Goal: Task Accomplishment & Management: Manage account settings

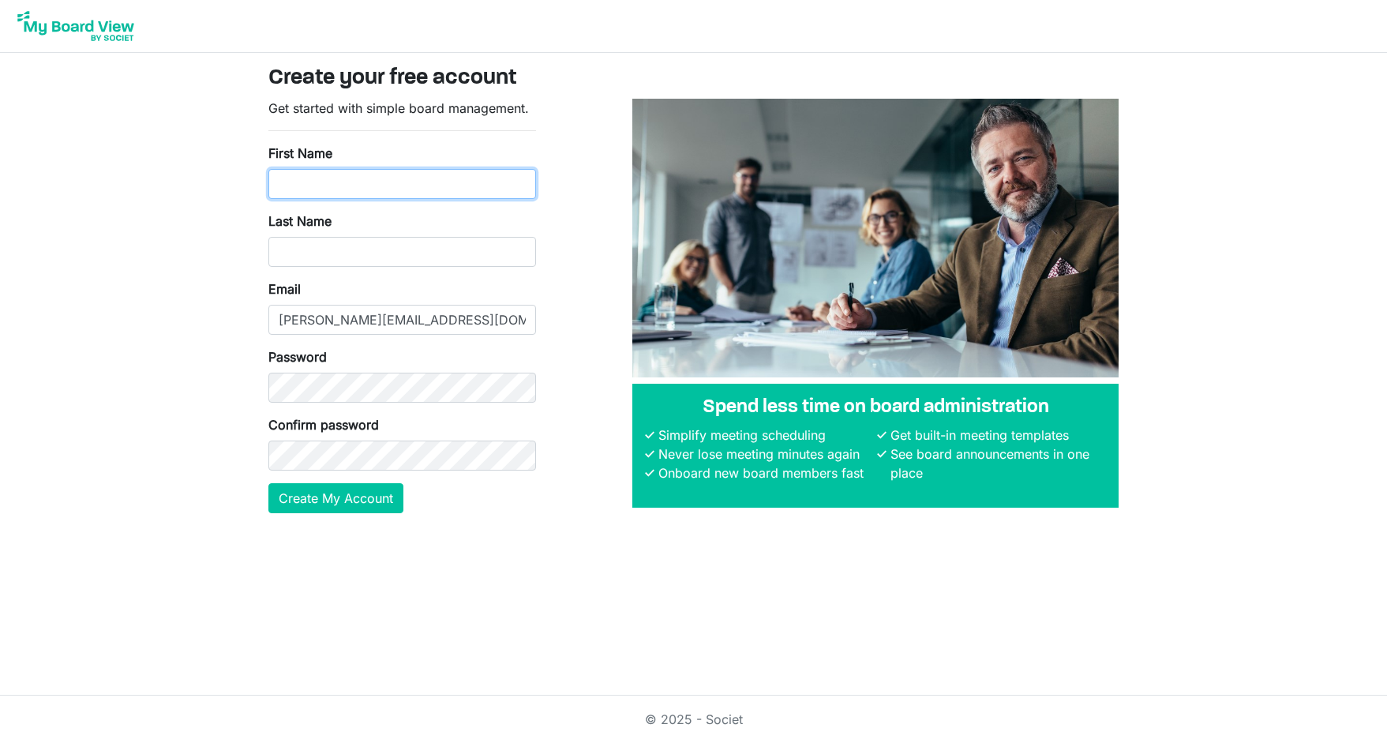
click at [450, 174] on input "First Name" at bounding box center [402, 184] width 268 height 30
type input "Chris"
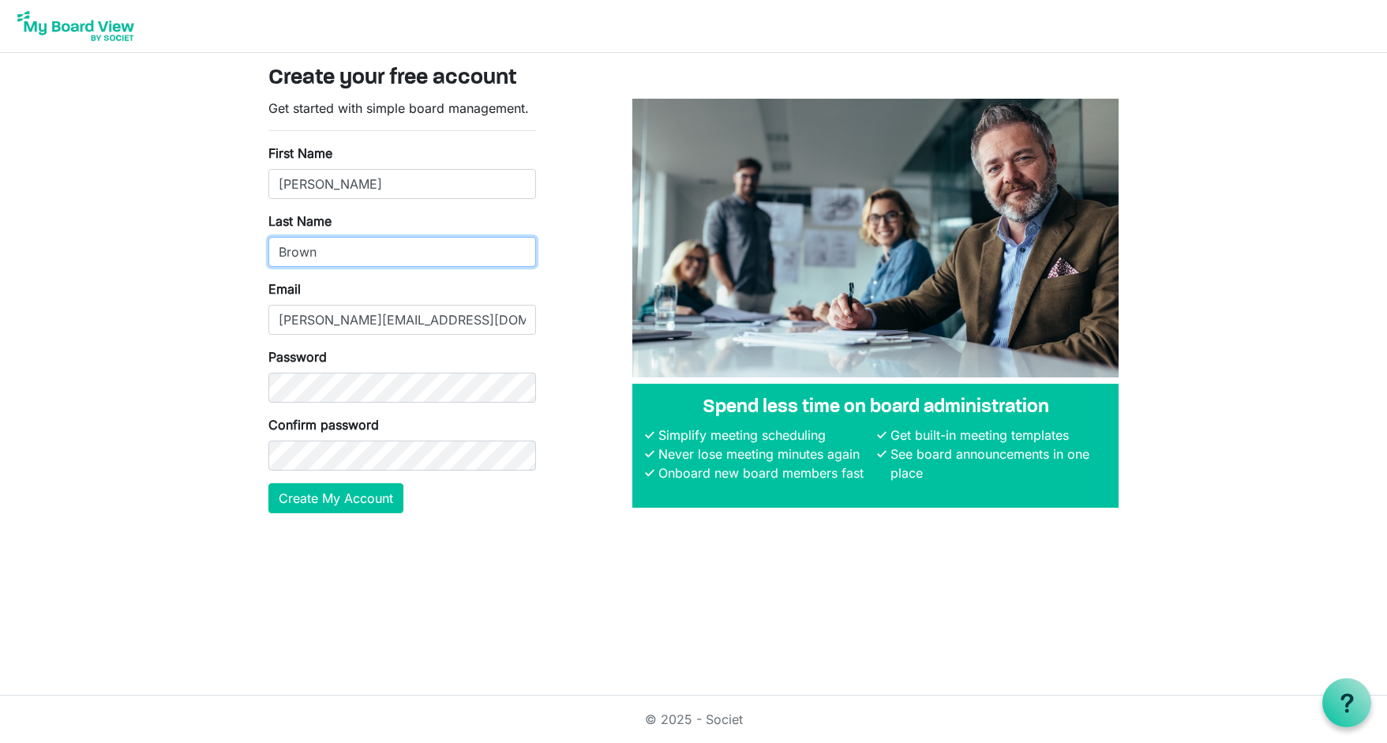
type input "Brown"
click at [365, 503] on button "Create My Account" at bounding box center [335, 498] width 135 height 30
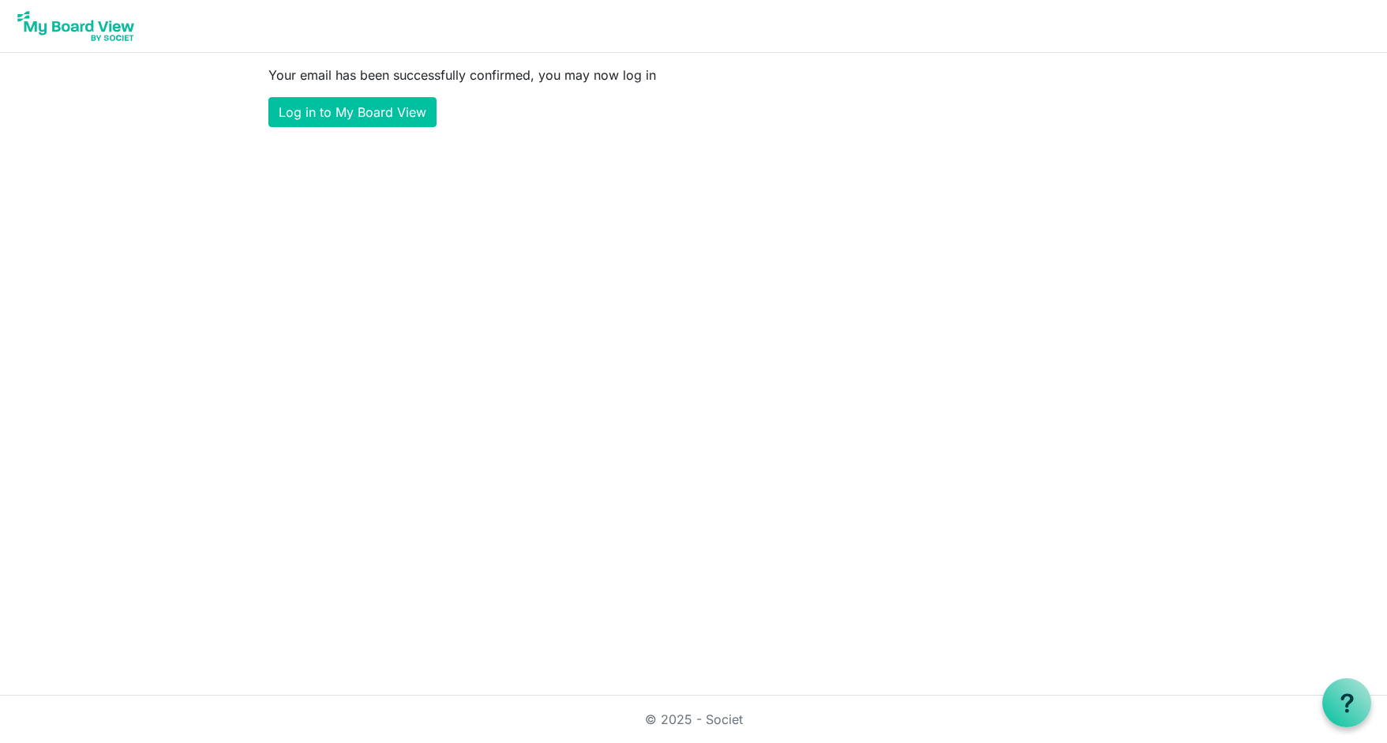
click at [551, 161] on html "Your email has been successfully confirmed, you may now log in Log in to My Boa…" at bounding box center [693, 371] width 1387 height 743
click at [359, 113] on link "Log in to My Board View" at bounding box center [352, 112] width 168 height 30
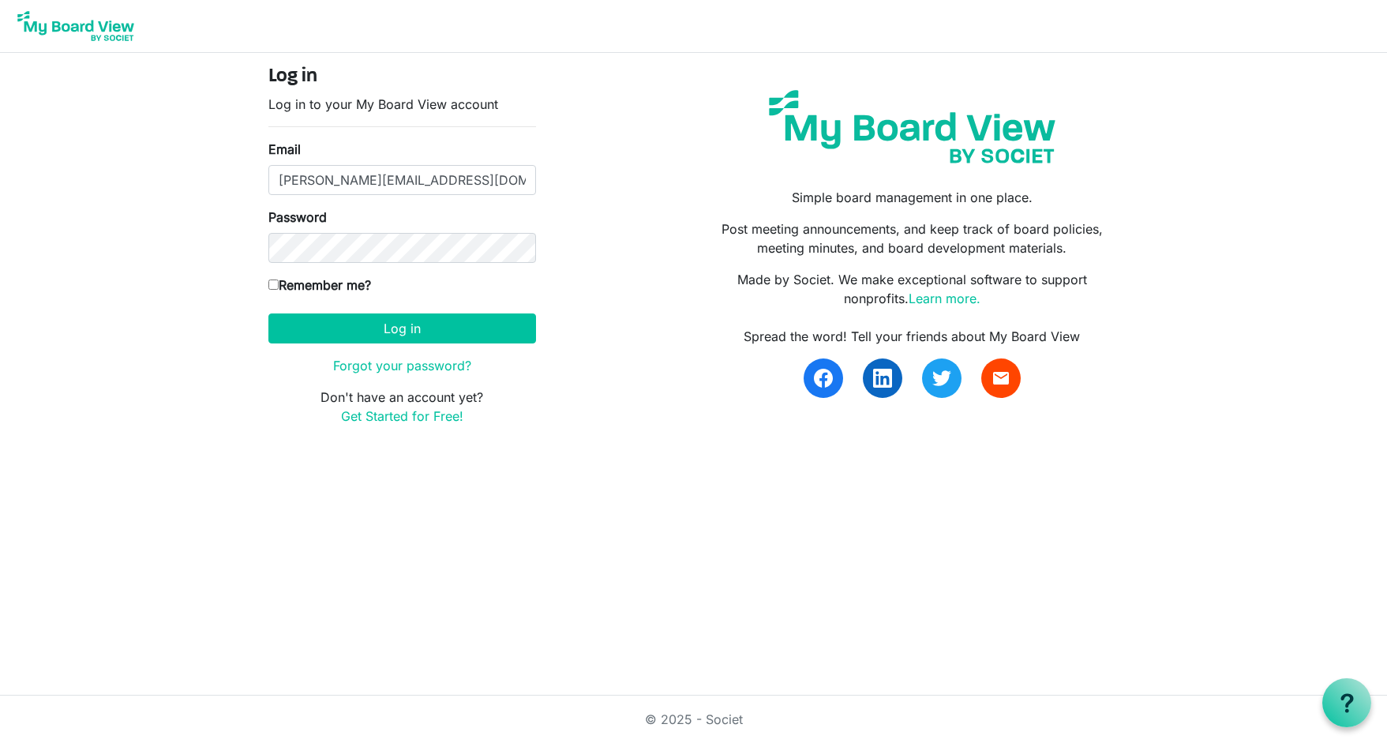
type input "chris@mosaicadvocacy.org"
click at [470, 328] on button "Log in" at bounding box center [402, 328] width 268 height 30
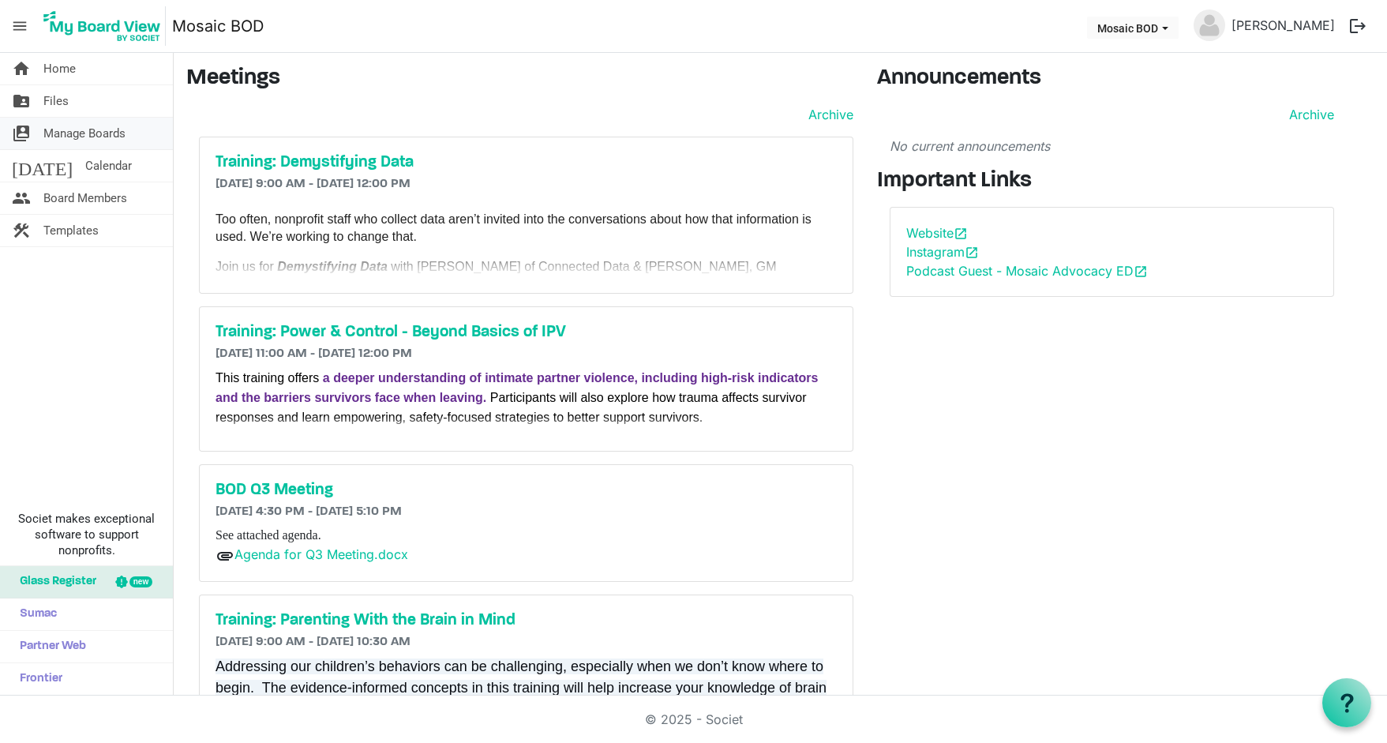
click at [73, 127] on span "Manage Boards" at bounding box center [84, 134] width 82 height 32
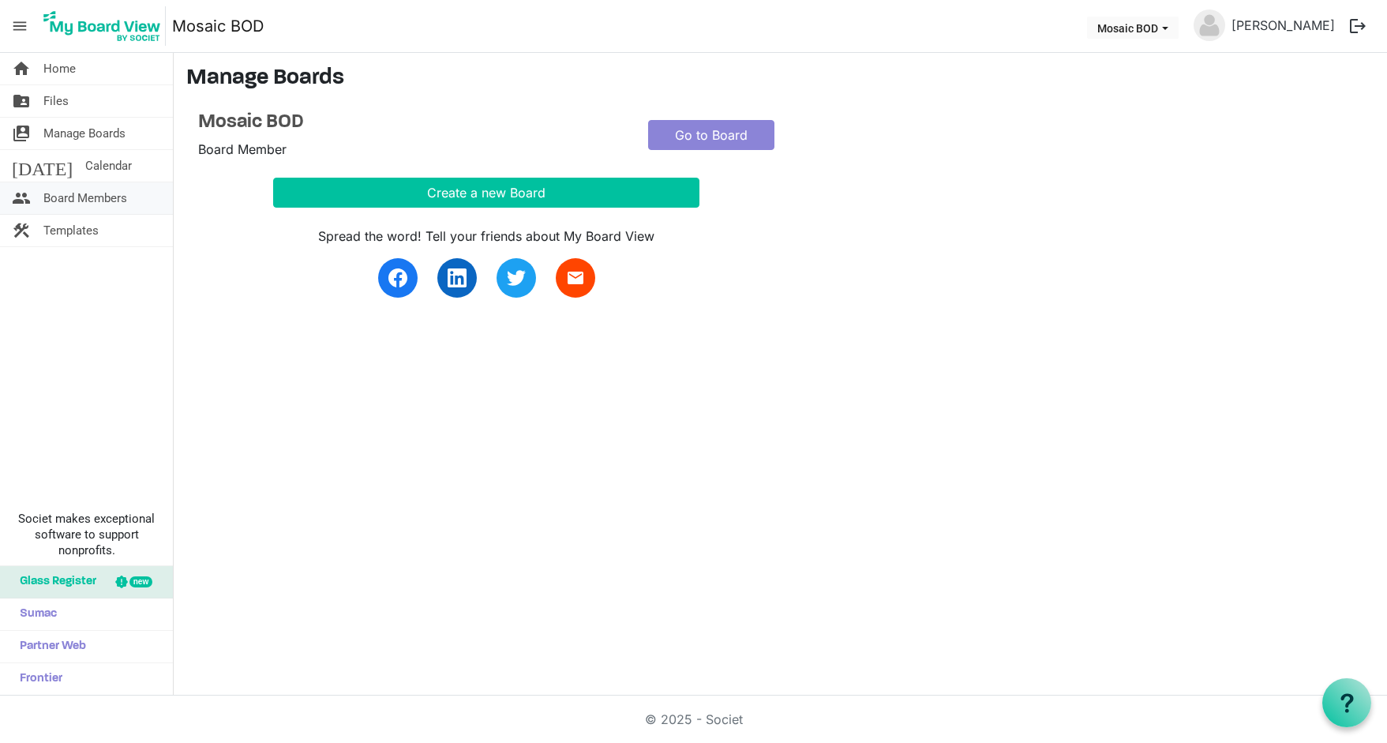
click at [87, 202] on span "Board Members" at bounding box center [85, 198] width 84 height 32
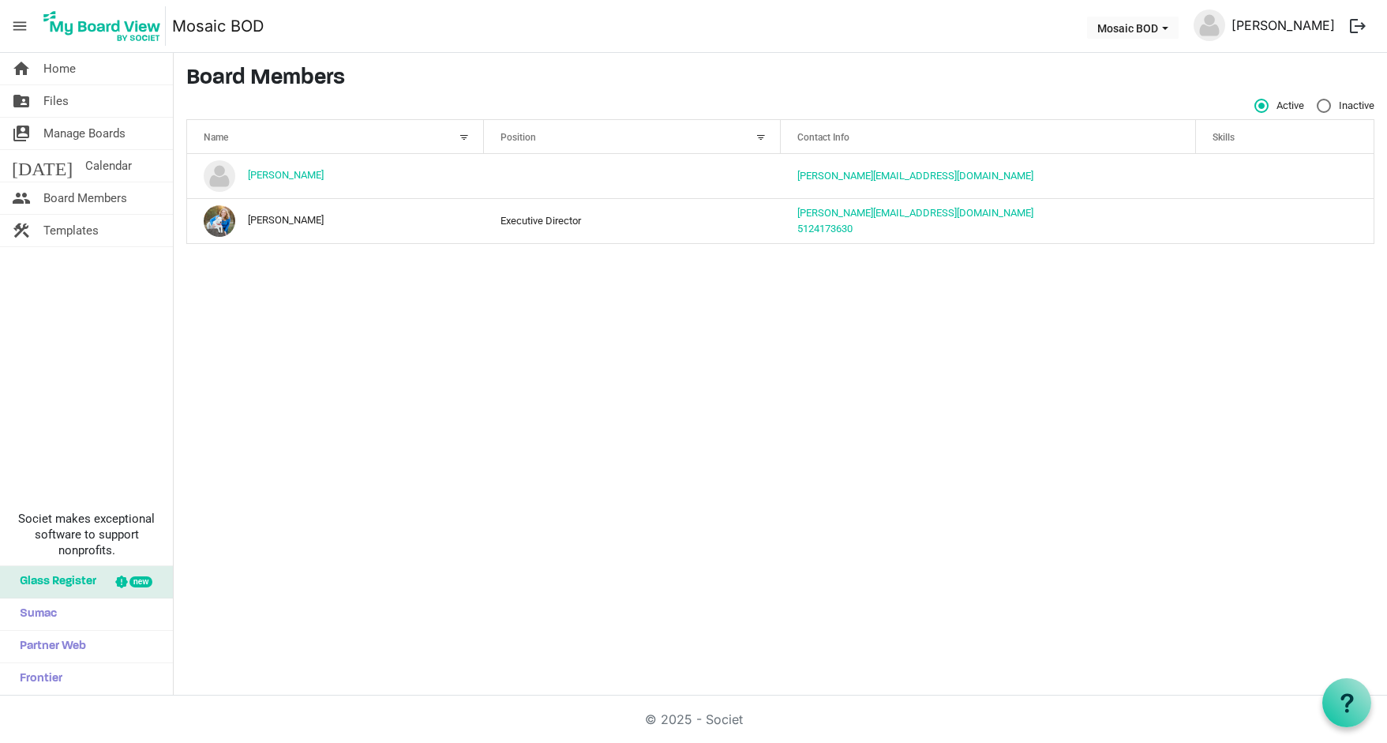
click at [1271, 26] on link "[PERSON_NAME]" at bounding box center [1283, 25] width 116 height 32
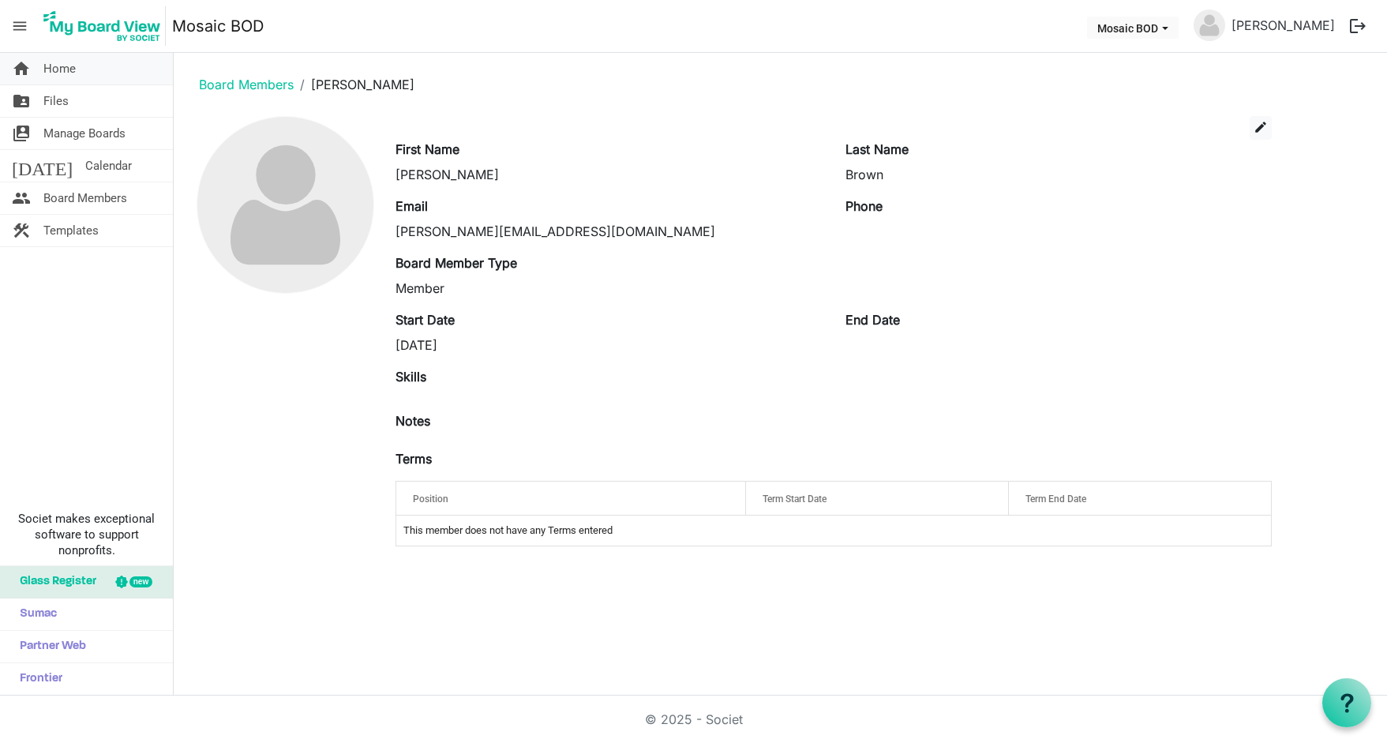
click at [83, 65] on link "home Home" at bounding box center [86, 69] width 173 height 32
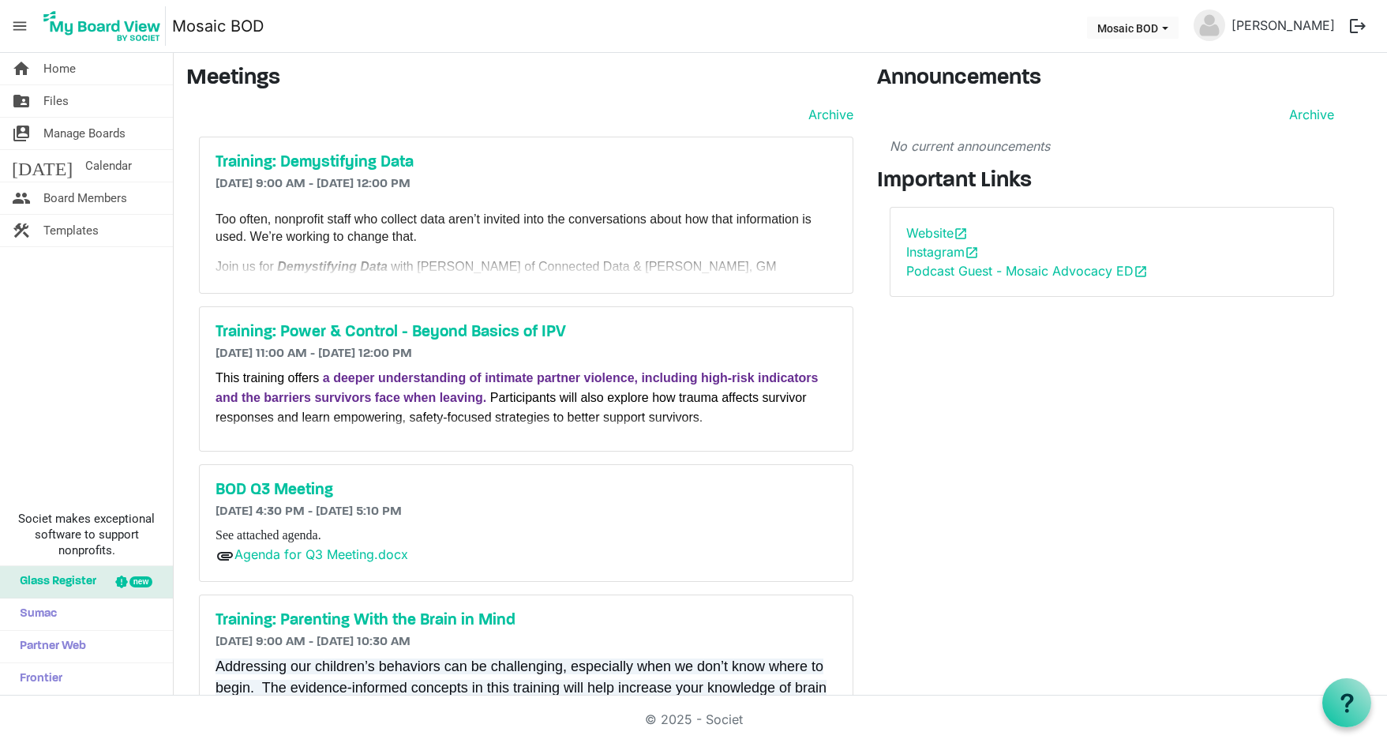
click at [1222, 186] on h3 "Important Links" at bounding box center [1112, 181] width 470 height 27
click at [1172, 31] on span "Mosaic BOD dropdownbutton" at bounding box center [1165, 28] width 14 height 6
click at [1212, 137] on p "No current announcements" at bounding box center [1112, 146] width 444 height 19
click at [85, 159] on span "Calendar" at bounding box center [108, 166] width 47 height 32
click at [70, 198] on span "Board Members" at bounding box center [85, 198] width 84 height 32
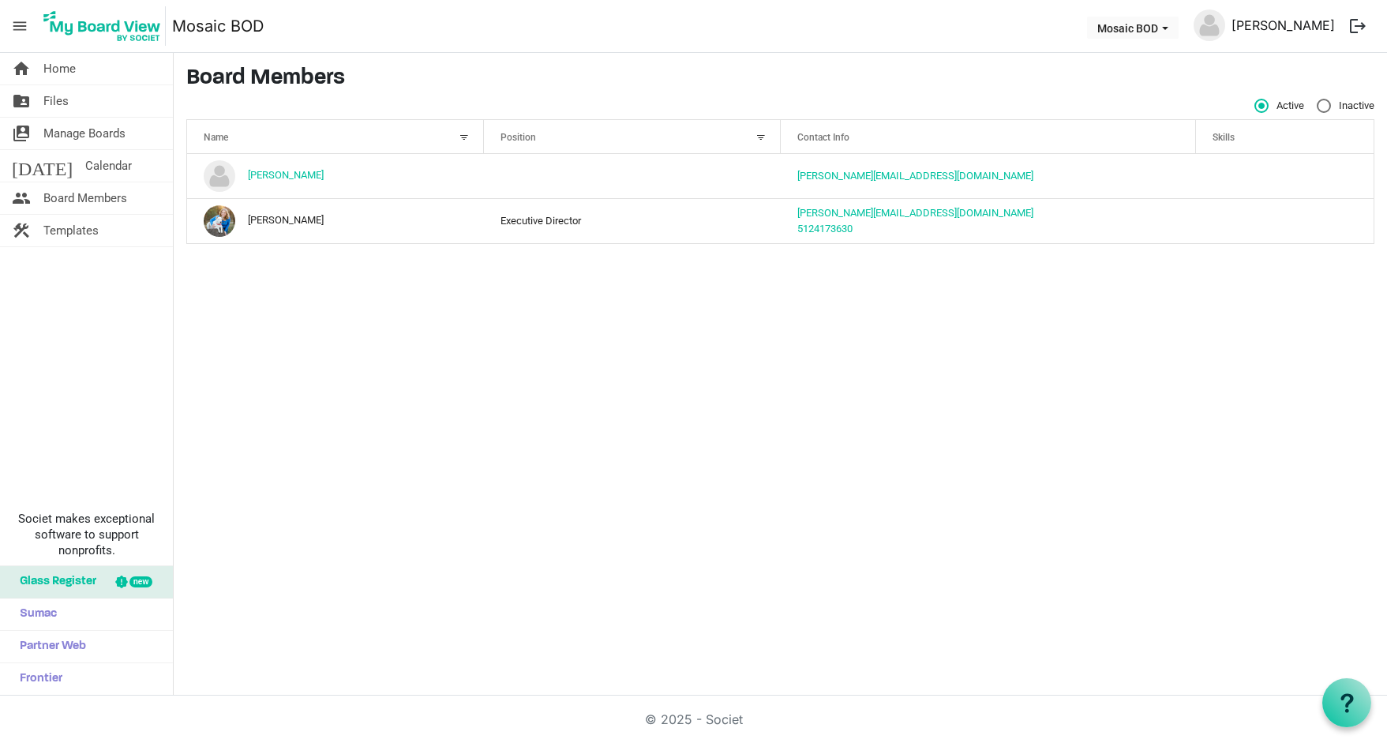
click at [1274, 17] on link "[PERSON_NAME]" at bounding box center [1283, 25] width 116 height 32
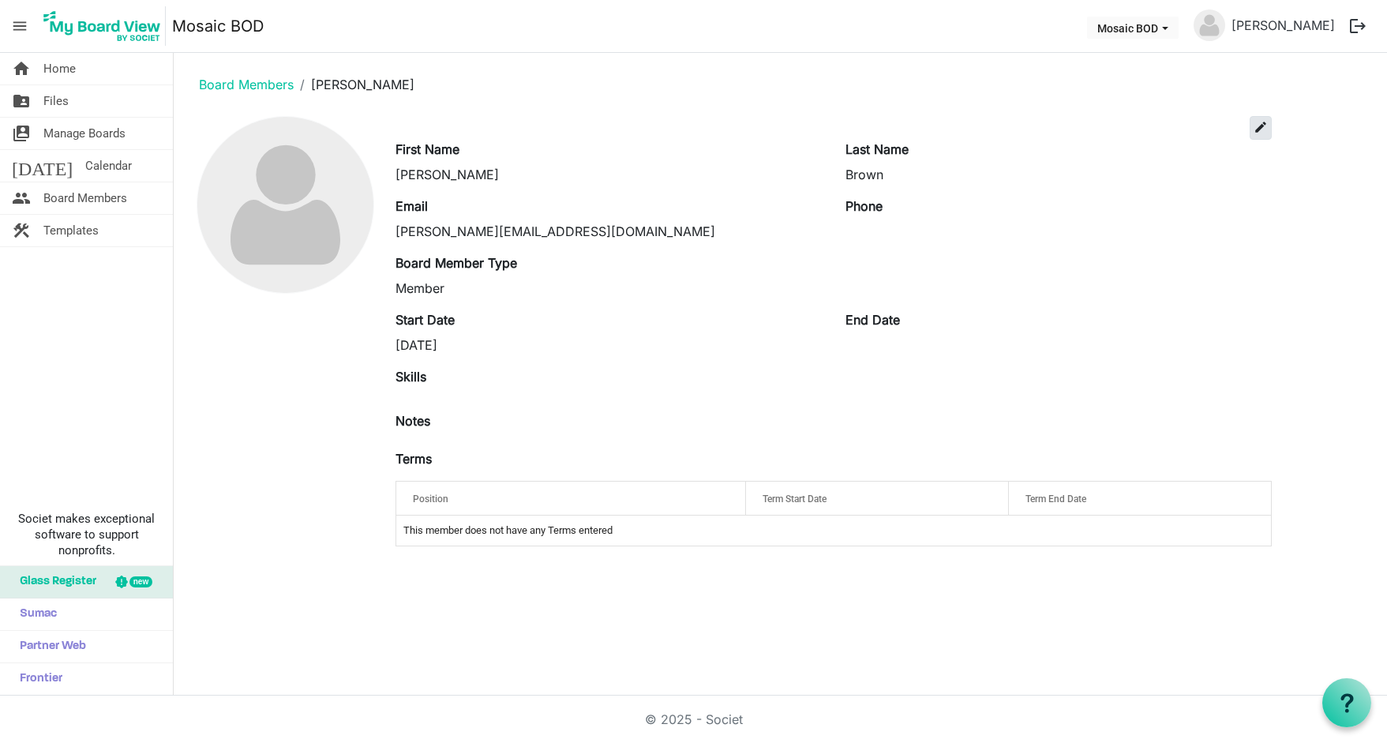
click at [1263, 123] on span "edit" at bounding box center [1261, 127] width 14 height 14
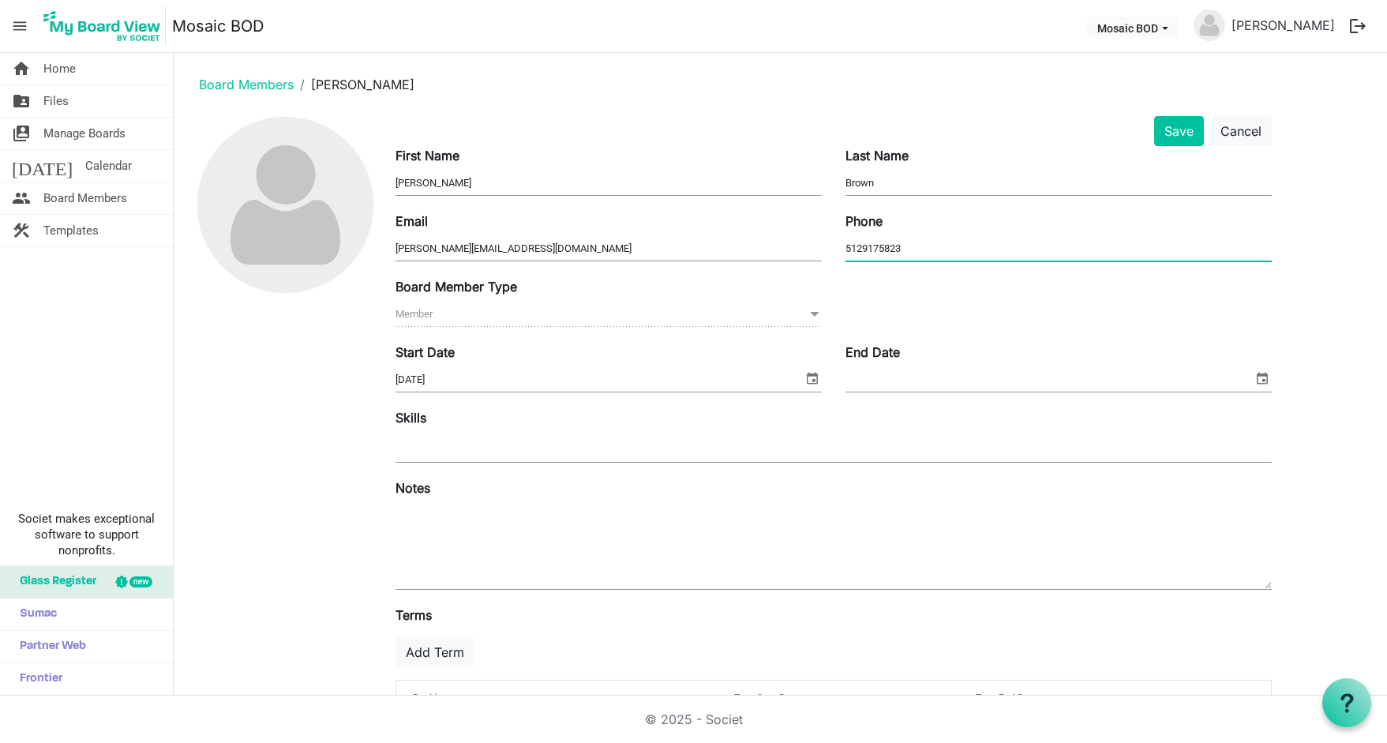
type input "5129175823"
click at [733, 309] on span "Member Member" at bounding box center [608, 314] width 426 height 24
click at [1174, 135] on button "Save" at bounding box center [1179, 131] width 50 height 30
